Goal: Task Accomplishment & Management: Complete application form

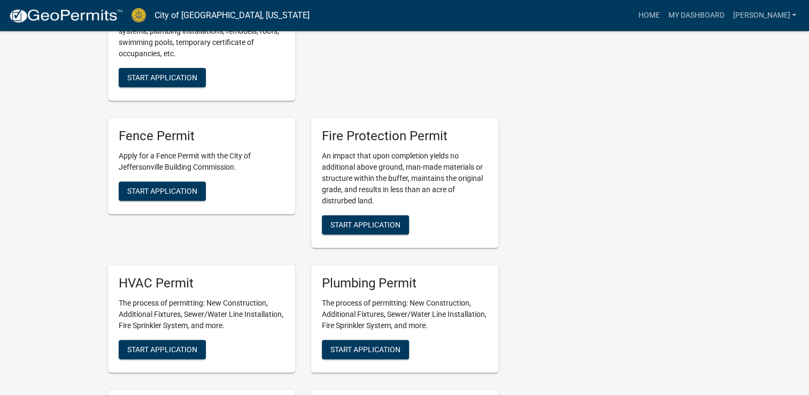
scroll to position [405, 0]
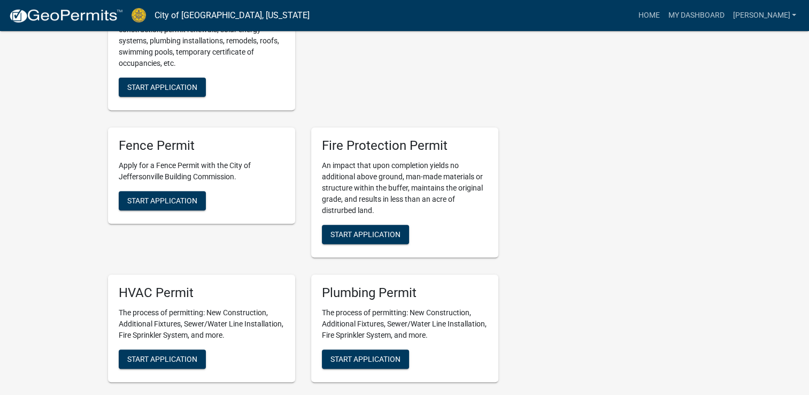
click at [183, 178] on div "Fence Permit Apply for a Fence Permit with the City of Jeffersonville Building …" at bounding box center [201, 175] width 187 height 96
click at [186, 191] on button "Start Application" at bounding box center [162, 200] width 87 height 19
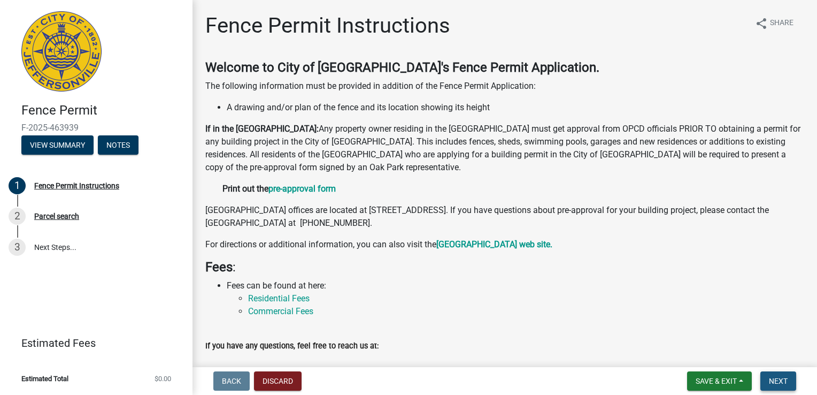
click at [775, 376] on span "Next" at bounding box center [778, 380] width 19 height 9
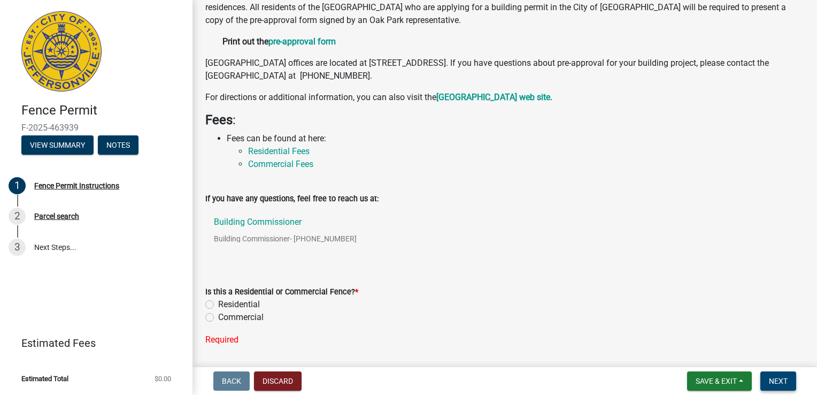
scroll to position [180, 0]
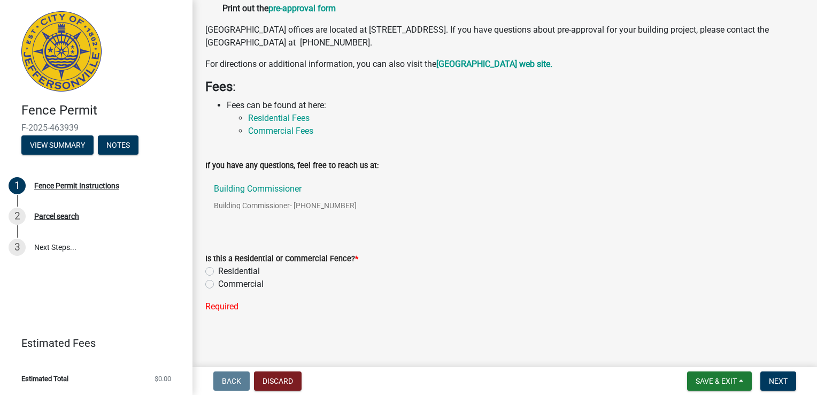
click at [218, 269] on label "Residential" at bounding box center [239, 271] width 42 height 13
click at [218, 269] on input "Residential" at bounding box center [221, 268] width 7 height 7
radio input "true"
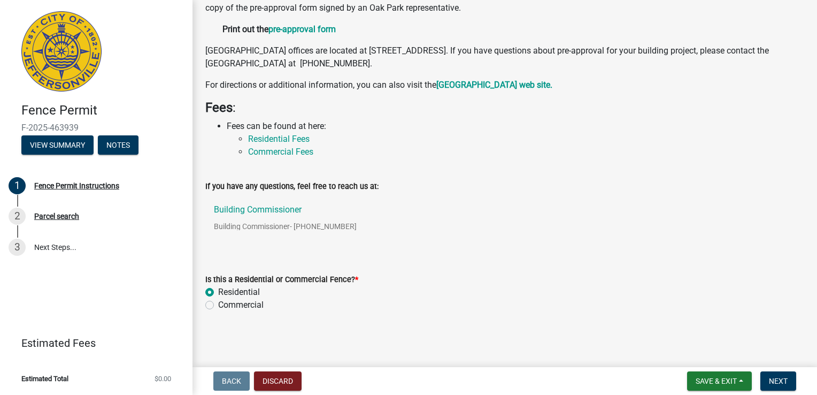
scroll to position [159, 0]
click at [782, 372] on button "Next" at bounding box center [778, 380] width 36 height 19
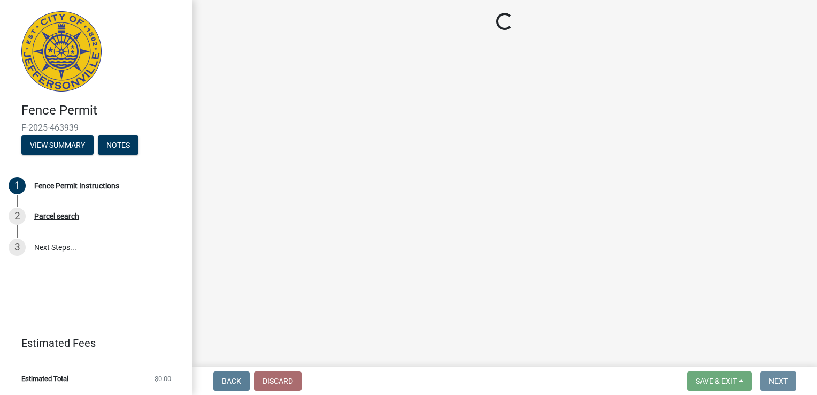
scroll to position [0, 0]
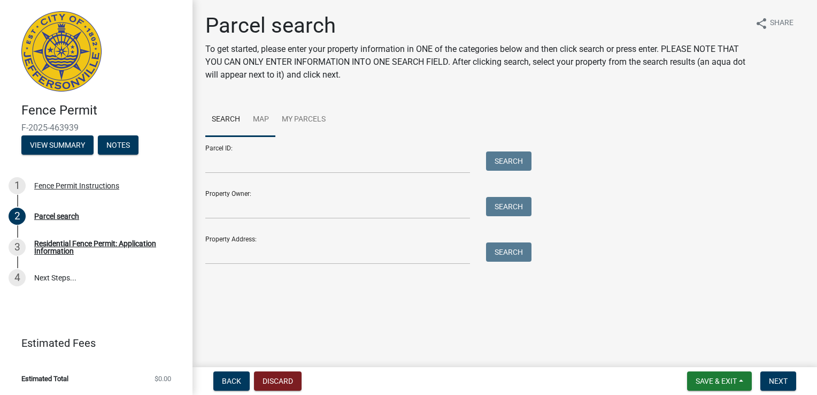
click at [262, 118] on link "Map" at bounding box center [260, 120] width 29 height 34
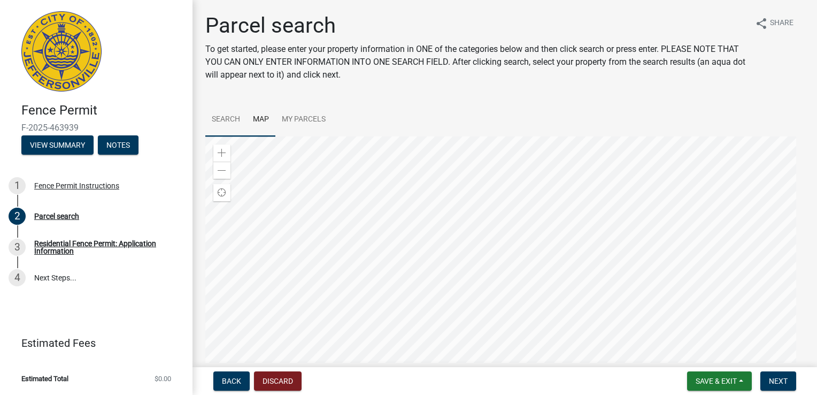
click at [237, 111] on link "Search" at bounding box center [225, 120] width 41 height 34
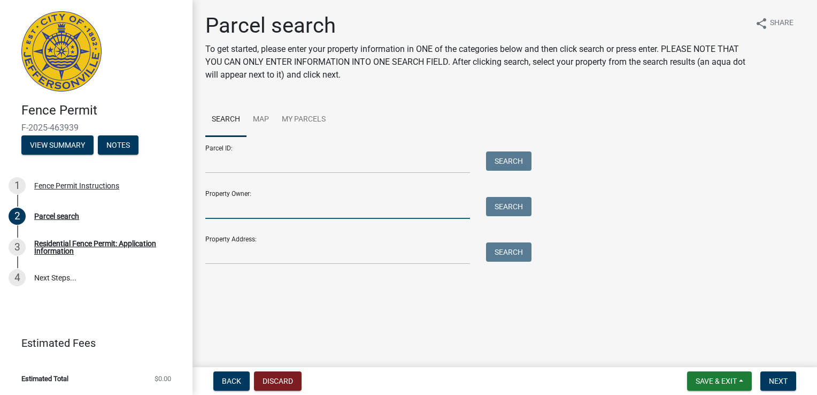
click at [269, 209] on input "Property Owner:" at bounding box center [337, 208] width 265 height 22
type input "D"
click at [254, 251] on input "Property Address:" at bounding box center [337, 253] width 265 height 22
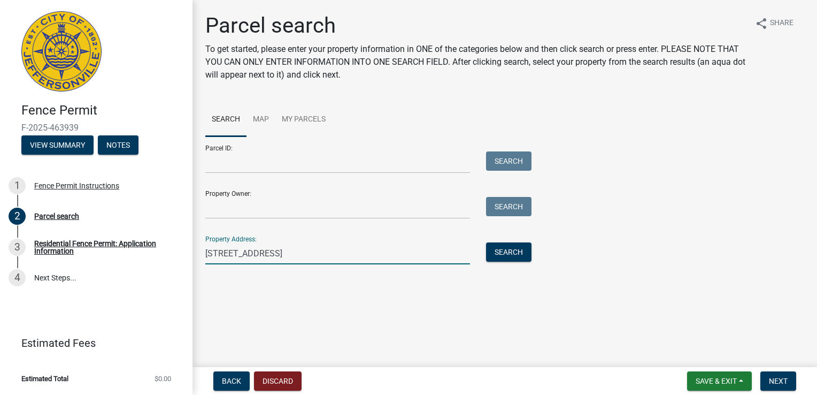
type input "[STREET_ADDRESS]"
click at [496, 240] on div "Property Address: [STREET_ADDRESS] Search" at bounding box center [365, 245] width 321 height 37
click at [497, 245] on button "Search" at bounding box center [508, 251] width 45 height 19
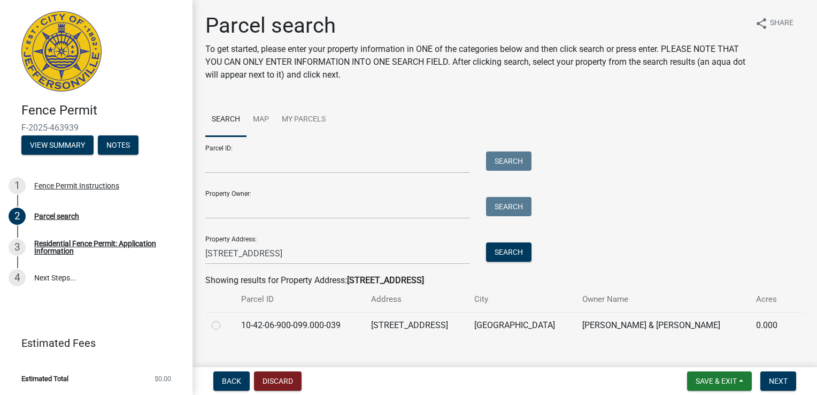
click at [225, 319] on label at bounding box center [225, 319] width 0 height 0
click at [225, 323] on input "radio" at bounding box center [228, 322] width 7 height 7
radio input "true"
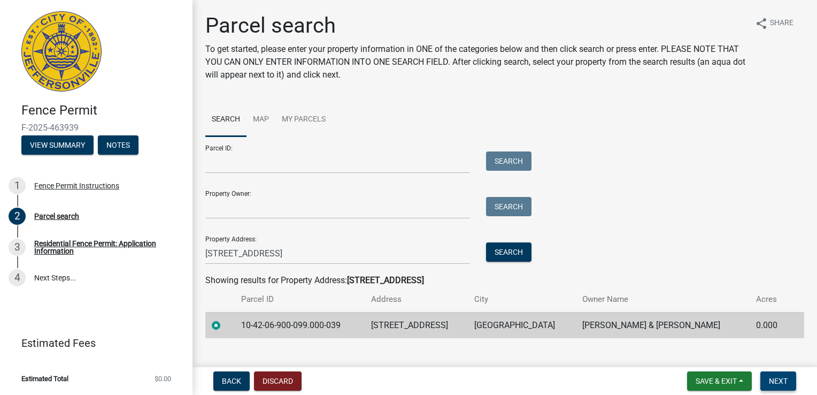
click at [768, 374] on button "Next" at bounding box center [778, 380] width 36 height 19
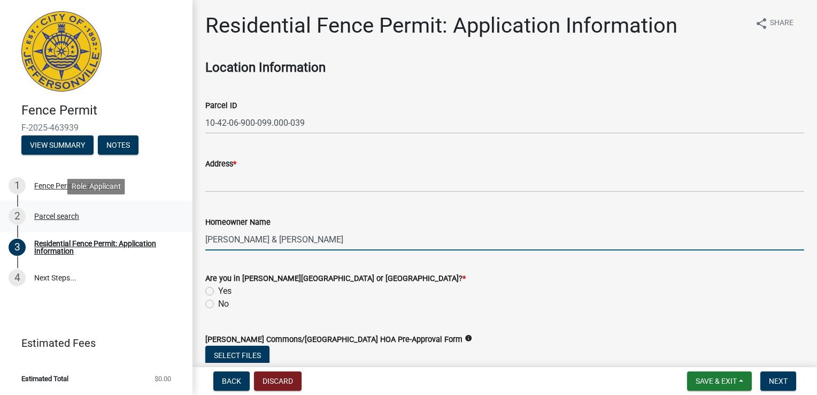
drag, startPoint x: 323, startPoint y: 238, endPoint x: 191, endPoint y: 230, distance: 132.3
click at [191, 230] on div "Fence Permit F-2025-463939 View Summary Notes 1 Fence Permit Instructions 2 Par…" at bounding box center [408, 197] width 817 height 395
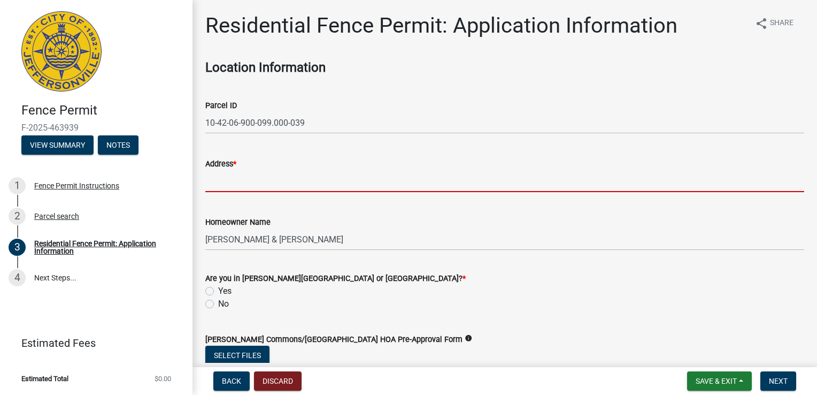
click at [368, 185] on input "Address *" at bounding box center [504, 181] width 599 height 22
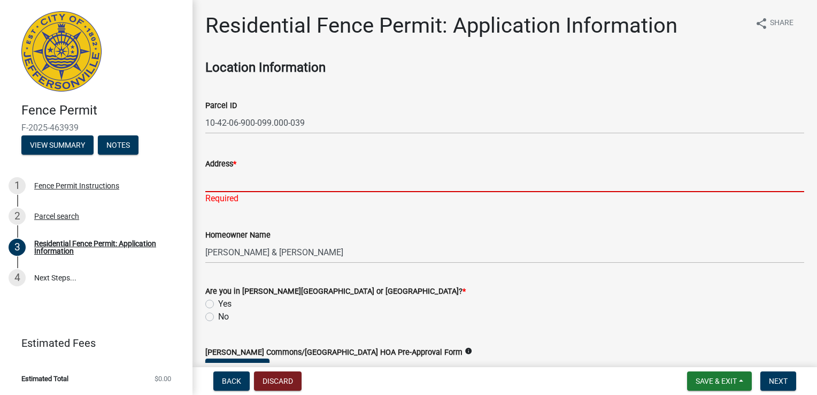
type input "3"
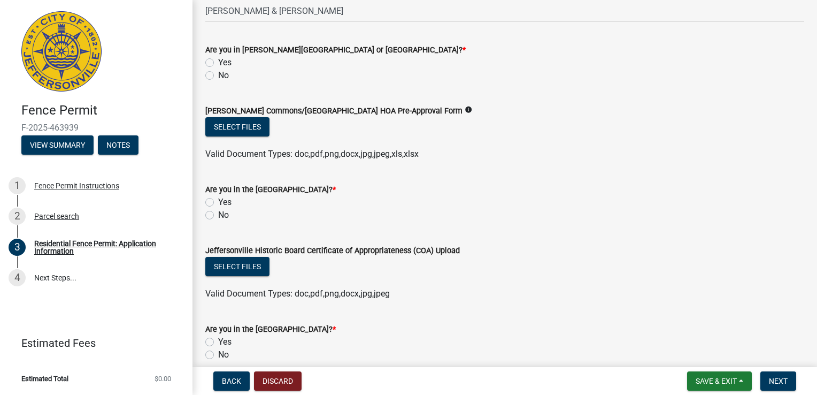
scroll to position [246, 0]
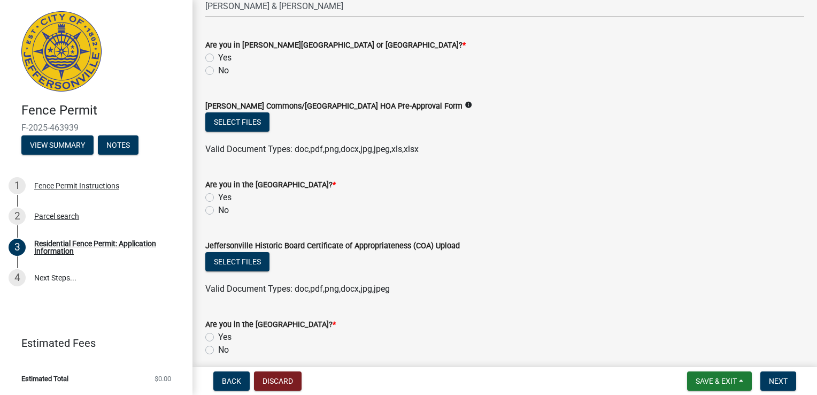
type input "[STREET_ADDRESS]"
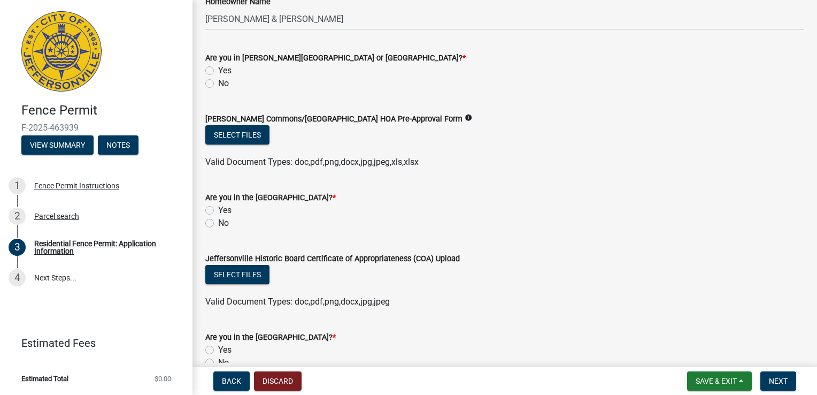
click at [218, 77] on label "No" at bounding box center [223, 83] width 11 height 13
click at [218, 77] on input "No" at bounding box center [221, 80] width 7 height 7
radio input "true"
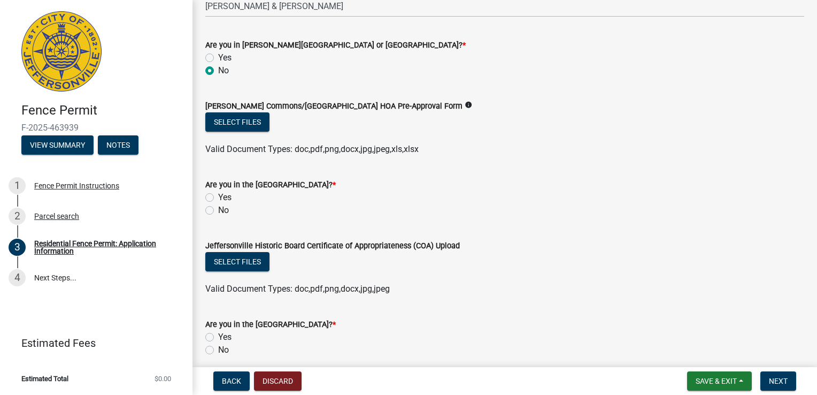
click at [218, 212] on label "No" at bounding box center [223, 210] width 11 height 13
click at [218, 211] on input "No" at bounding box center [221, 207] width 7 height 7
radio input "true"
click at [218, 349] on label "No" at bounding box center [223, 349] width 11 height 13
click at [218, 349] on input "No" at bounding box center [221, 346] width 7 height 7
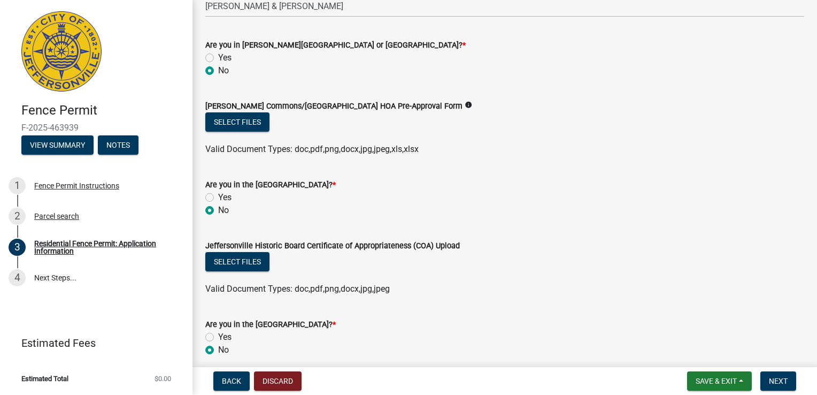
radio input "true"
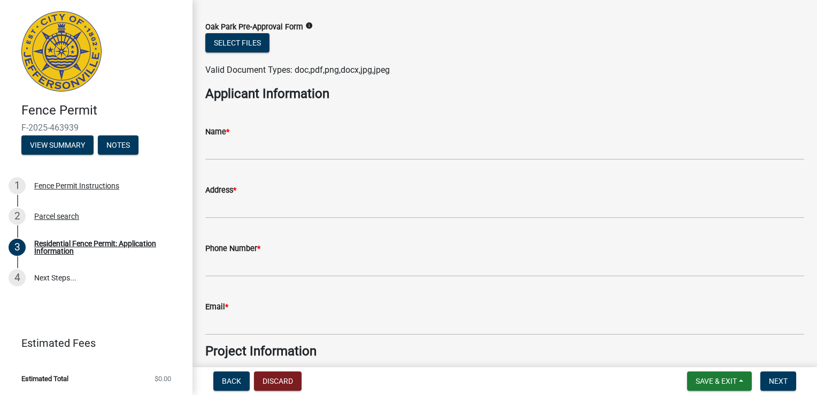
scroll to position [610, 0]
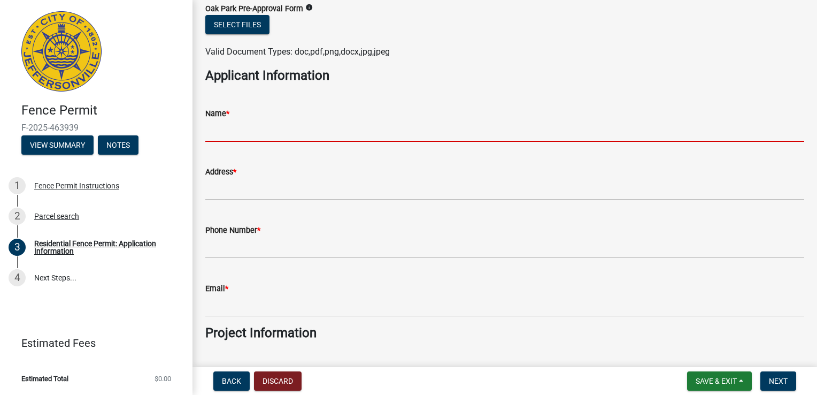
click at [486, 135] on input "Name *" at bounding box center [504, 131] width 599 height 22
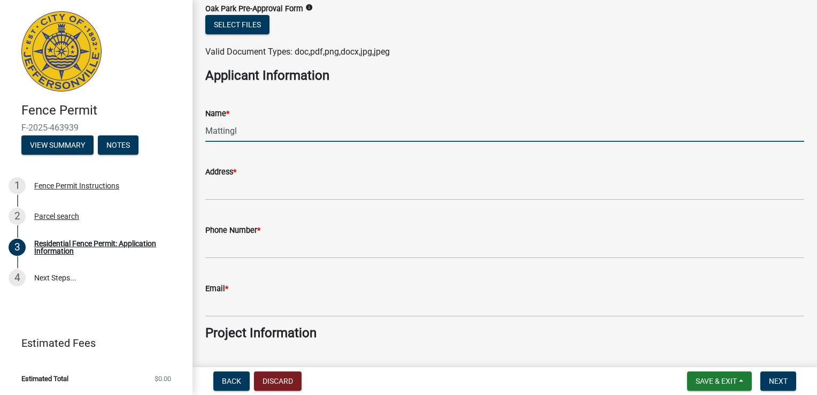
type input "[PERSON_NAME] Fence"
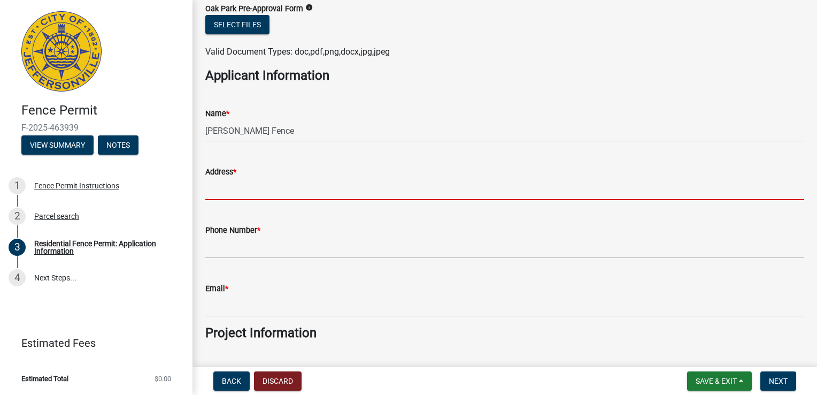
click at [334, 181] on input "Address *" at bounding box center [504, 189] width 599 height 22
type input "7219 [GEOGRAPHIC_DATA]"
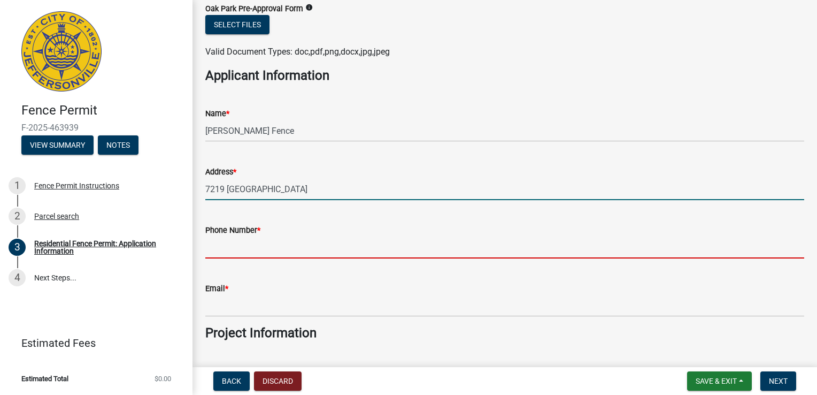
type input "[PHONE_NUMBER]"
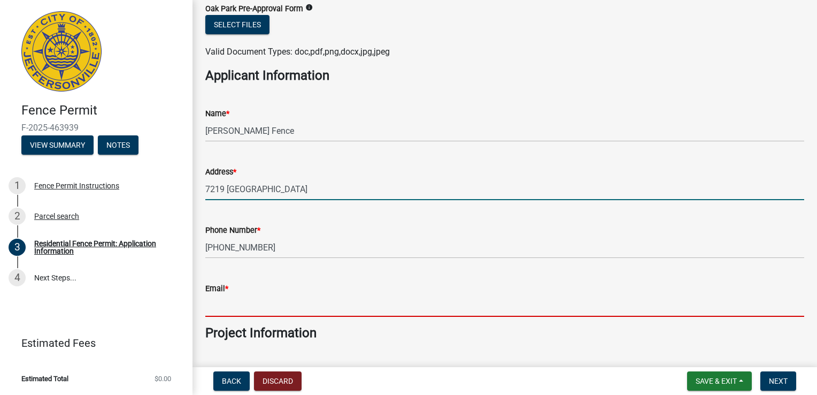
type input "[EMAIL_ADDRESS][DOMAIN_NAME]"
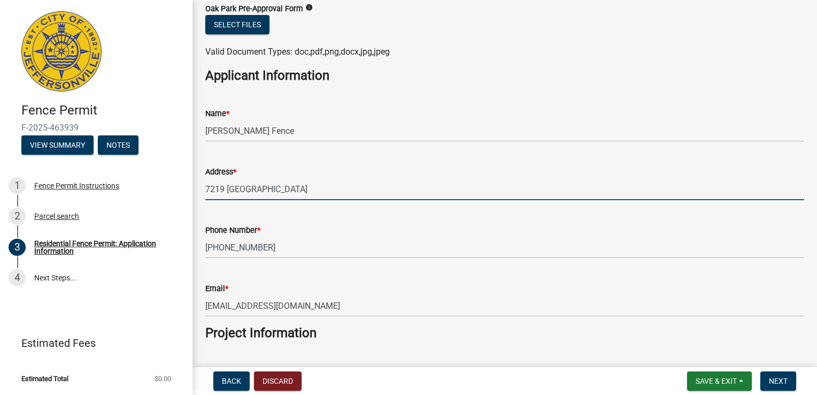
type input "vinyl"
type input "6ft"
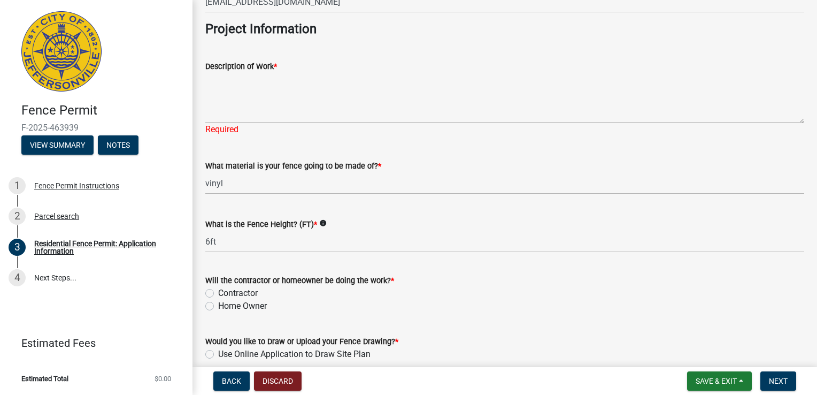
scroll to position [943, 0]
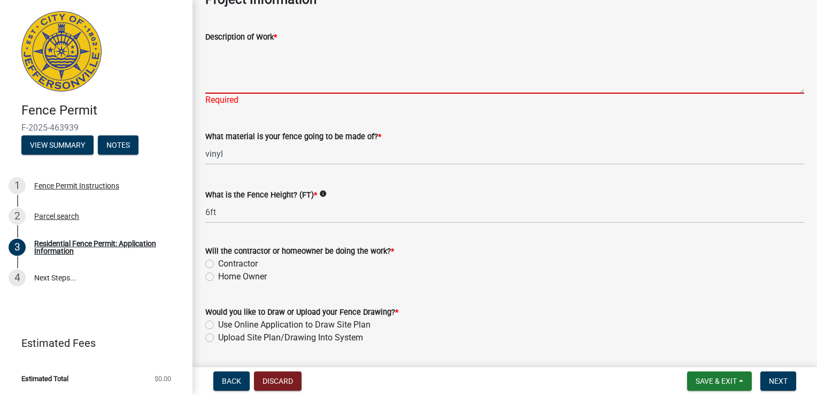
click at [433, 81] on textarea "Description of Work *" at bounding box center [504, 68] width 599 height 50
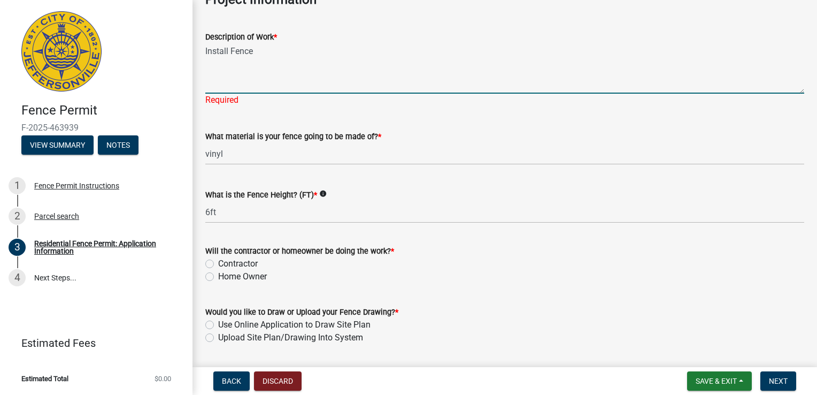
type textarea "Install Fence"
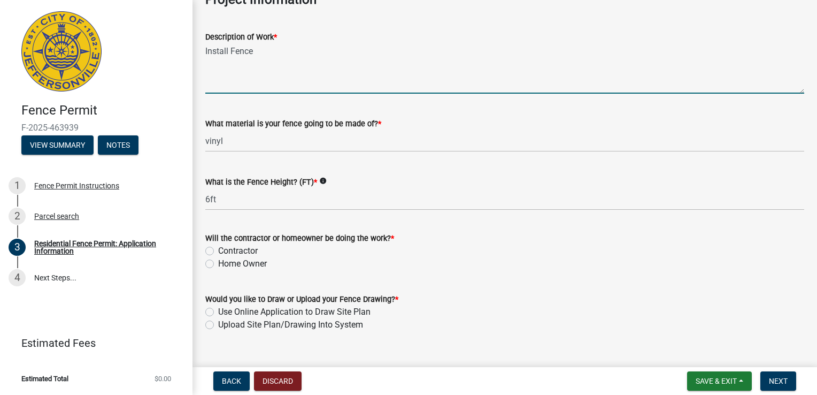
click at [218, 250] on label "Contractor" at bounding box center [238, 250] width 40 height 13
click at [218, 250] on input "Contractor" at bounding box center [221, 247] width 7 height 7
radio input "true"
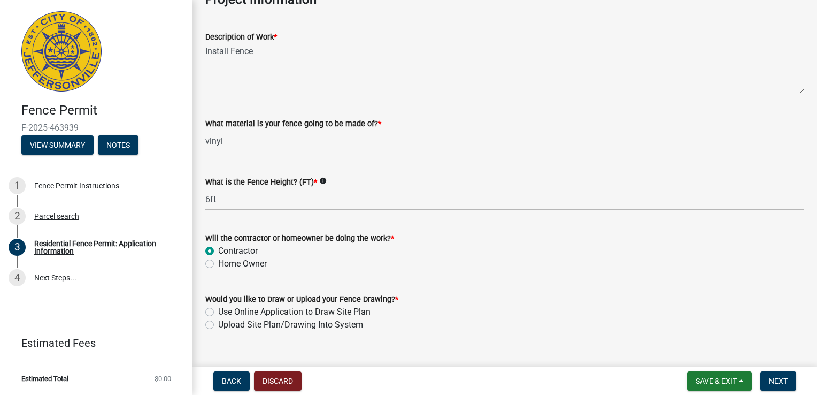
click at [218, 309] on label "Use Online Application to Draw Site Plan" at bounding box center [294, 311] width 152 height 13
click at [218, 309] on input "Use Online Application to Draw Site Plan" at bounding box center [221, 308] width 7 height 7
radio input "true"
click at [772, 379] on span "Next" at bounding box center [778, 380] width 19 height 9
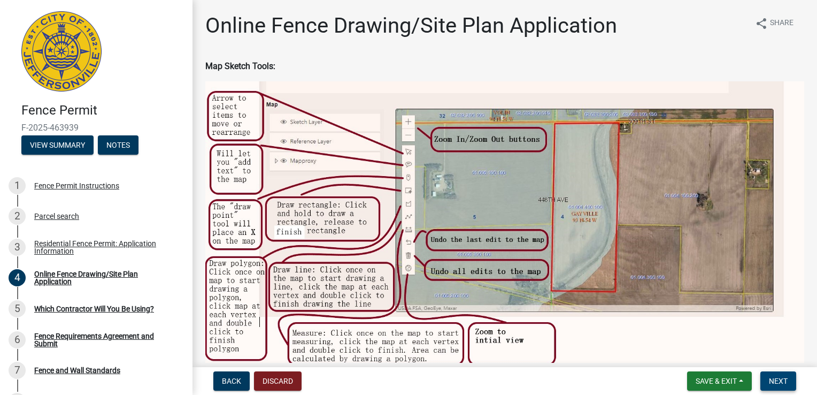
click at [781, 382] on span "Next" at bounding box center [778, 380] width 19 height 9
click at [659, 213] on img at bounding box center [504, 224] width 599 height 287
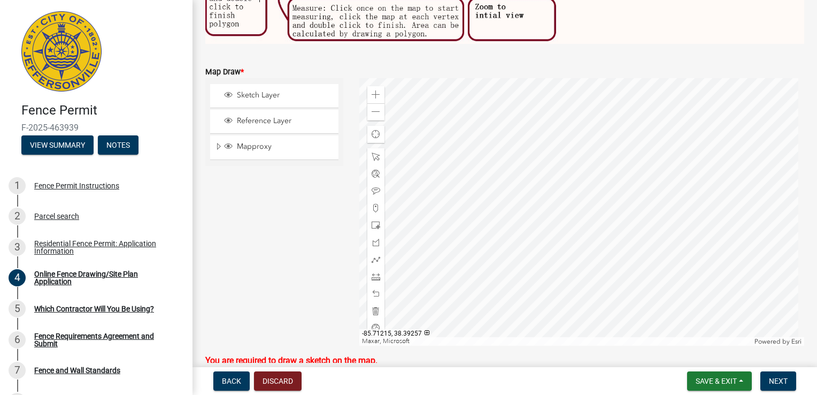
scroll to position [325, 0]
click at [374, 223] on span at bounding box center [376, 224] width 9 height 9
click at [515, 213] on div at bounding box center [581, 211] width 445 height 267
click at [511, 200] on div at bounding box center [581, 211] width 445 height 267
click at [275, 378] on button "Discard" at bounding box center [278, 380] width 48 height 19
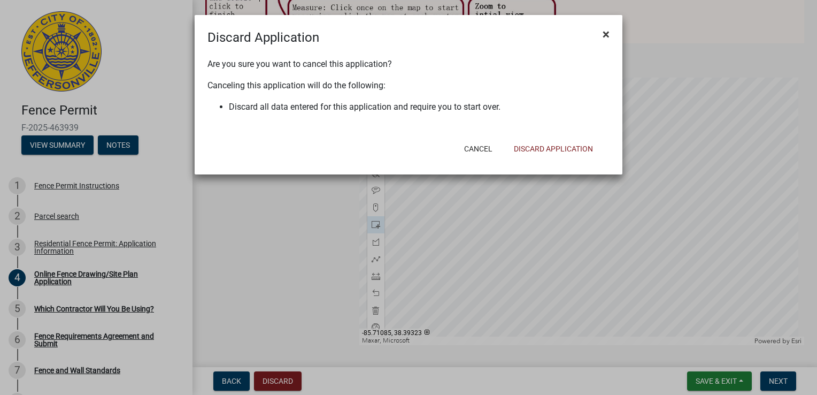
click at [605, 33] on span "×" at bounding box center [606, 34] width 7 height 15
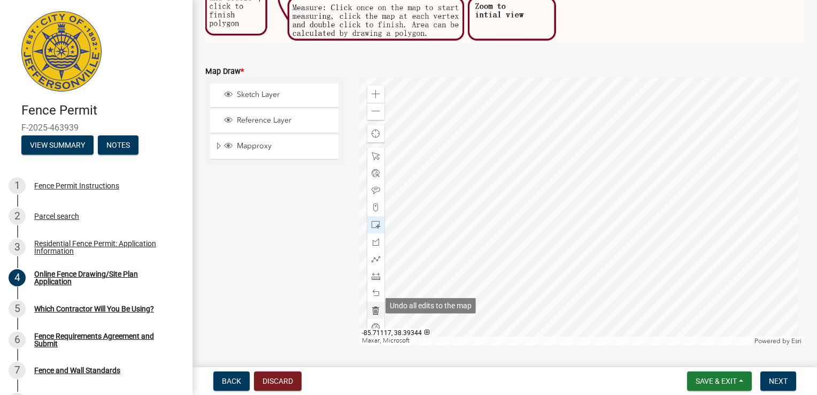
click at [374, 306] on span at bounding box center [376, 310] width 9 height 9
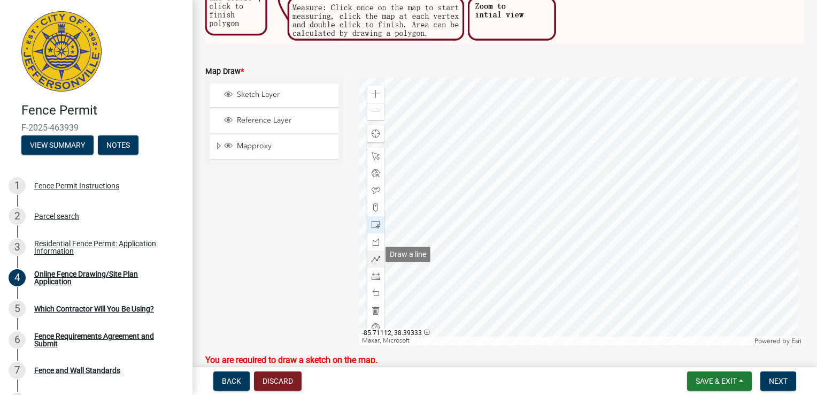
click at [374, 250] on div at bounding box center [375, 258] width 17 height 17
click at [515, 212] on div at bounding box center [581, 211] width 445 height 267
click at [545, 111] on div at bounding box center [581, 211] width 445 height 267
click at [545, 110] on div at bounding box center [581, 211] width 445 height 267
click at [591, 125] on div at bounding box center [581, 211] width 445 height 267
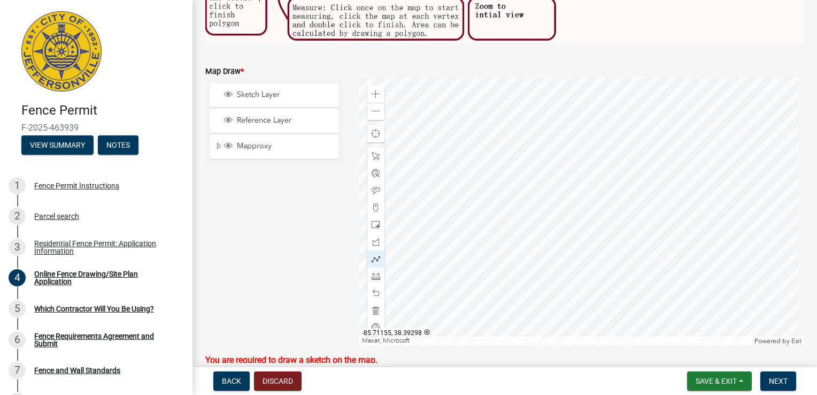
click at [565, 214] on div at bounding box center [581, 211] width 445 height 267
click at [373, 306] on span at bounding box center [376, 310] width 9 height 9
click at [374, 254] on span at bounding box center [376, 258] width 9 height 9
click at [562, 213] on div at bounding box center [581, 211] width 445 height 267
click at [597, 112] on div at bounding box center [581, 211] width 445 height 267
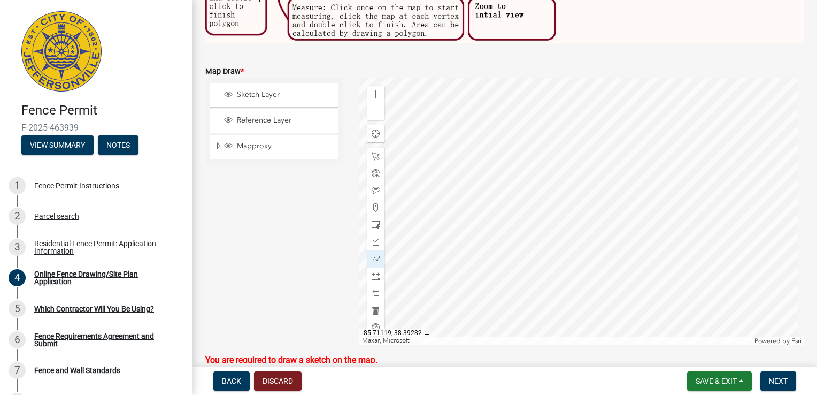
click at [545, 97] on div at bounding box center [581, 211] width 445 height 267
click at [508, 215] on div at bounding box center [581, 211] width 445 height 267
click at [515, 216] on div at bounding box center [581, 211] width 445 height 267
click at [514, 216] on div at bounding box center [581, 211] width 445 height 267
click at [515, 216] on div at bounding box center [581, 211] width 445 height 267
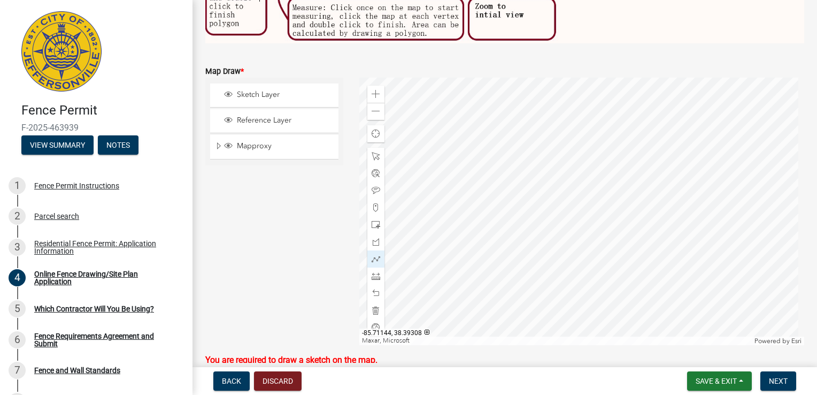
click at [515, 216] on div at bounding box center [581, 211] width 445 height 267
click at [776, 374] on button "Next" at bounding box center [778, 380] width 36 height 19
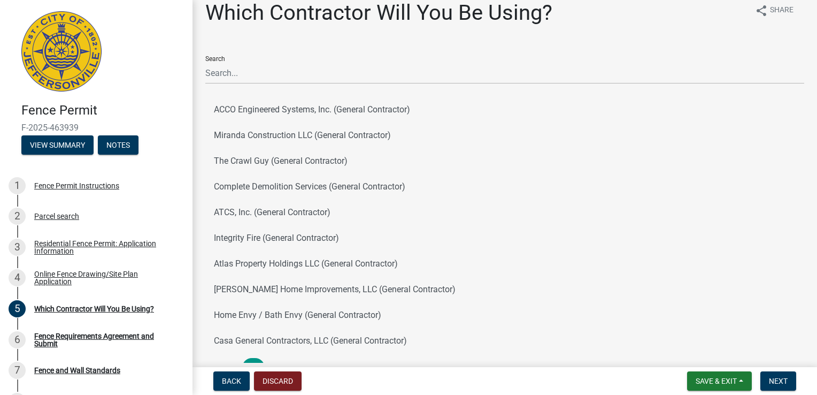
scroll to position [0, 0]
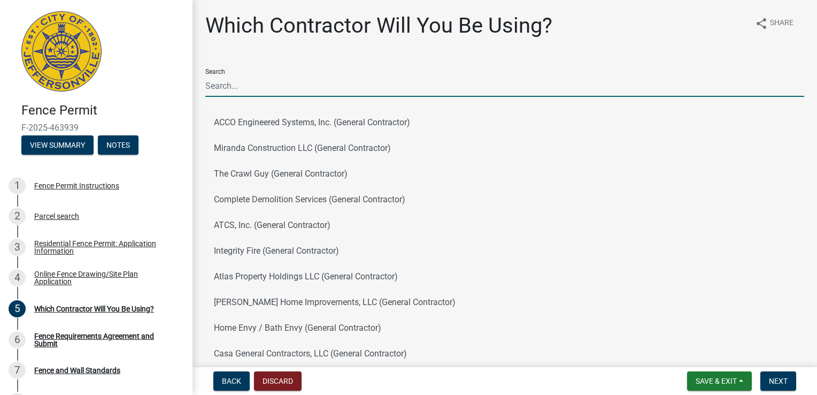
click at [412, 87] on input "Search" at bounding box center [504, 86] width 599 height 22
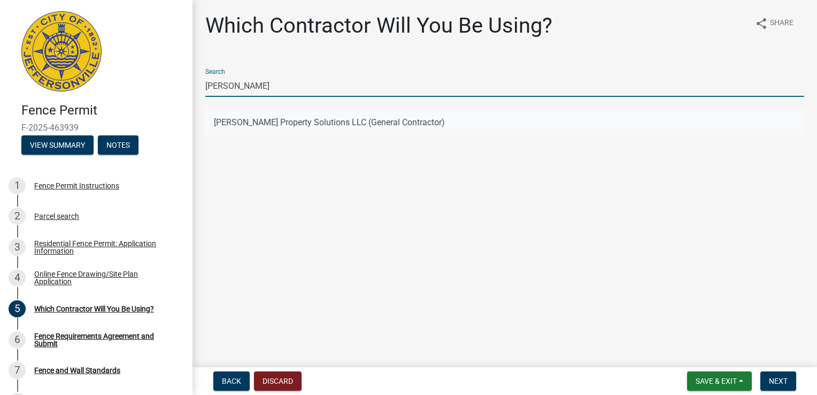
type input "[PERSON_NAME]"
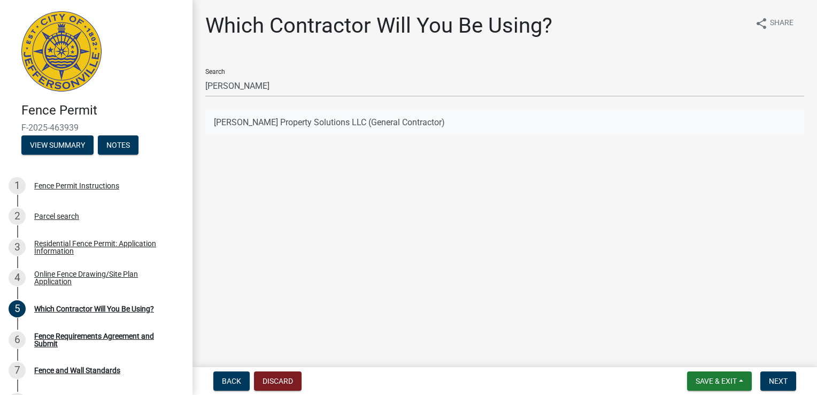
click at [375, 124] on button "[PERSON_NAME] Property Solutions LLC (General Contractor)" at bounding box center [504, 123] width 599 height 26
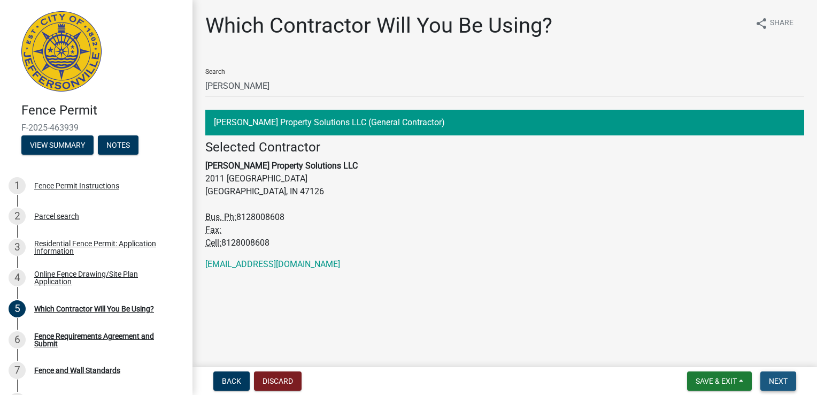
click at [778, 377] on span "Next" at bounding box center [778, 380] width 19 height 9
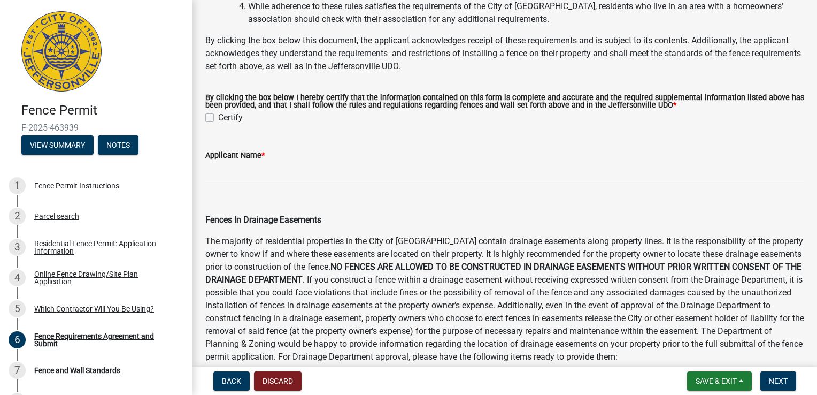
scroll to position [380, 0]
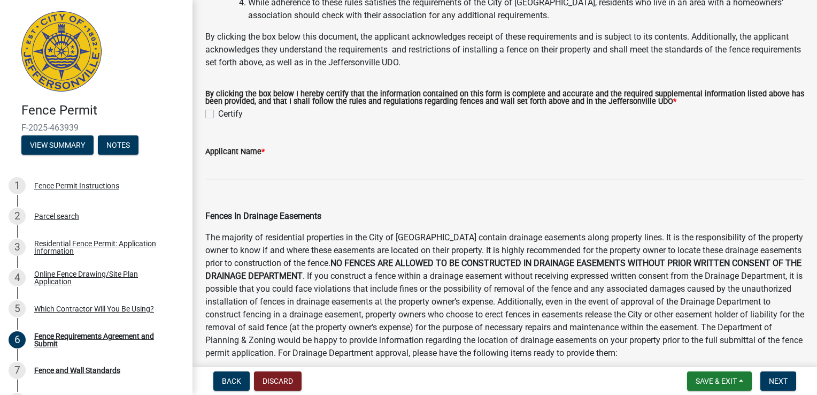
click at [218, 115] on label "Certify" at bounding box center [230, 113] width 25 height 13
click at [218, 114] on input "Certify" at bounding box center [221, 110] width 7 height 7
checkbox input "true"
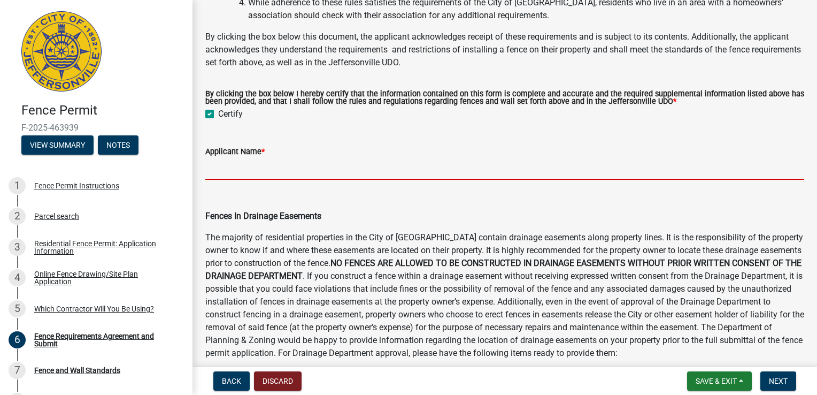
click at [255, 163] on input "Applicant Name *" at bounding box center [504, 169] width 599 height 22
type input "[PERSON_NAME]"
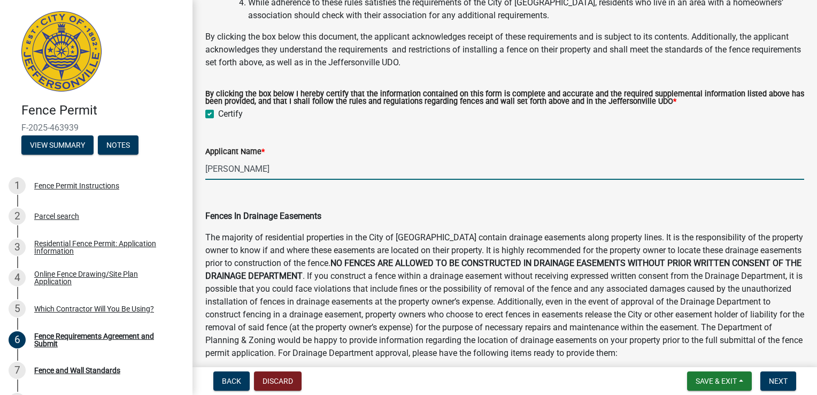
type input "[PERSON_NAME]"
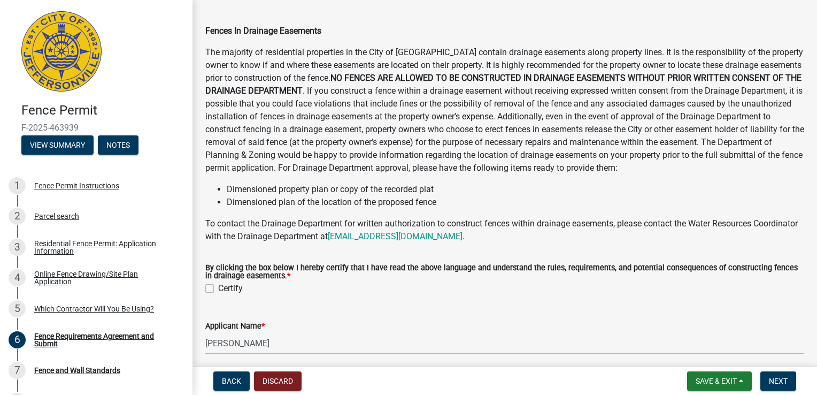
scroll to position [686, 0]
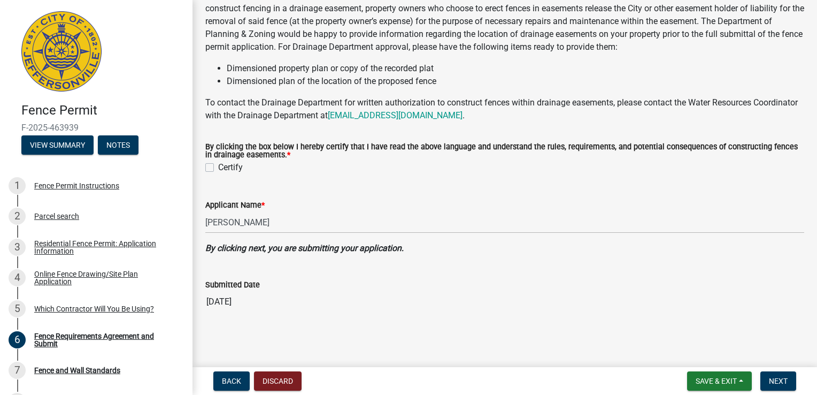
click at [218, 165] on label "Certify" at bounding box center [230, 167] width 25 height 13
click at [218, 165] on input "Certify" at bounding box center [221, 164] width 7 height 7
checkbox input "true"
click at [784, 385] on button "Next" at bounding box center [778, 380] width 36 height 19
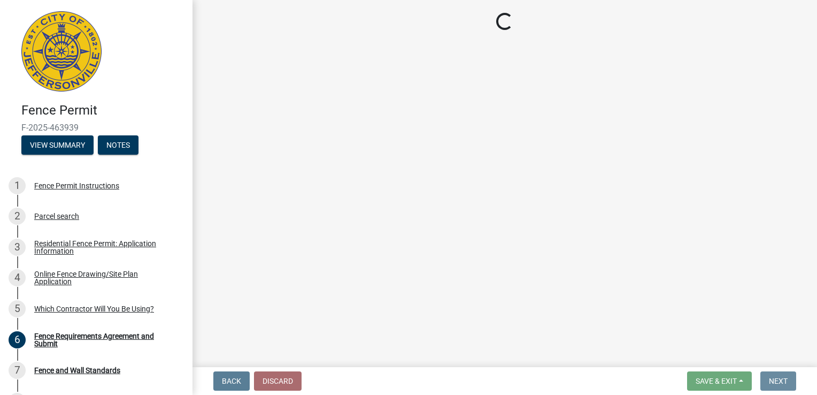
scroll to position [0, 0]
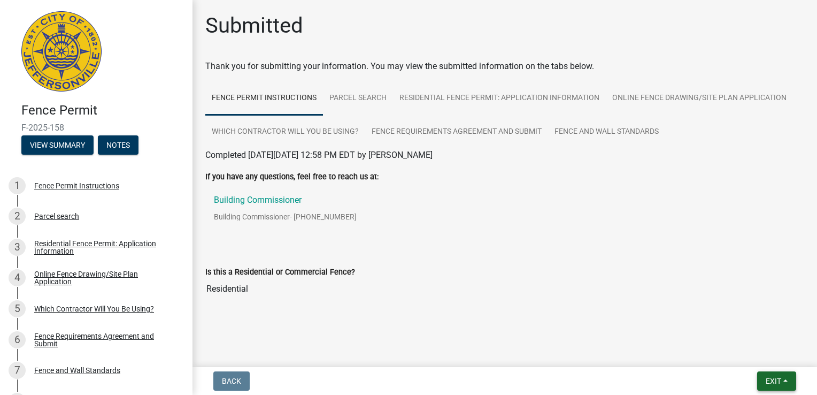
click at [772, 379] on span "Exit" at bounding box center [774, 380] width 16 height 9
click at [742, 331] on button "Save" at bounding box center [754, 327] width 86 height 26
